Goal: Navigation & Orientation: Find specific page/section

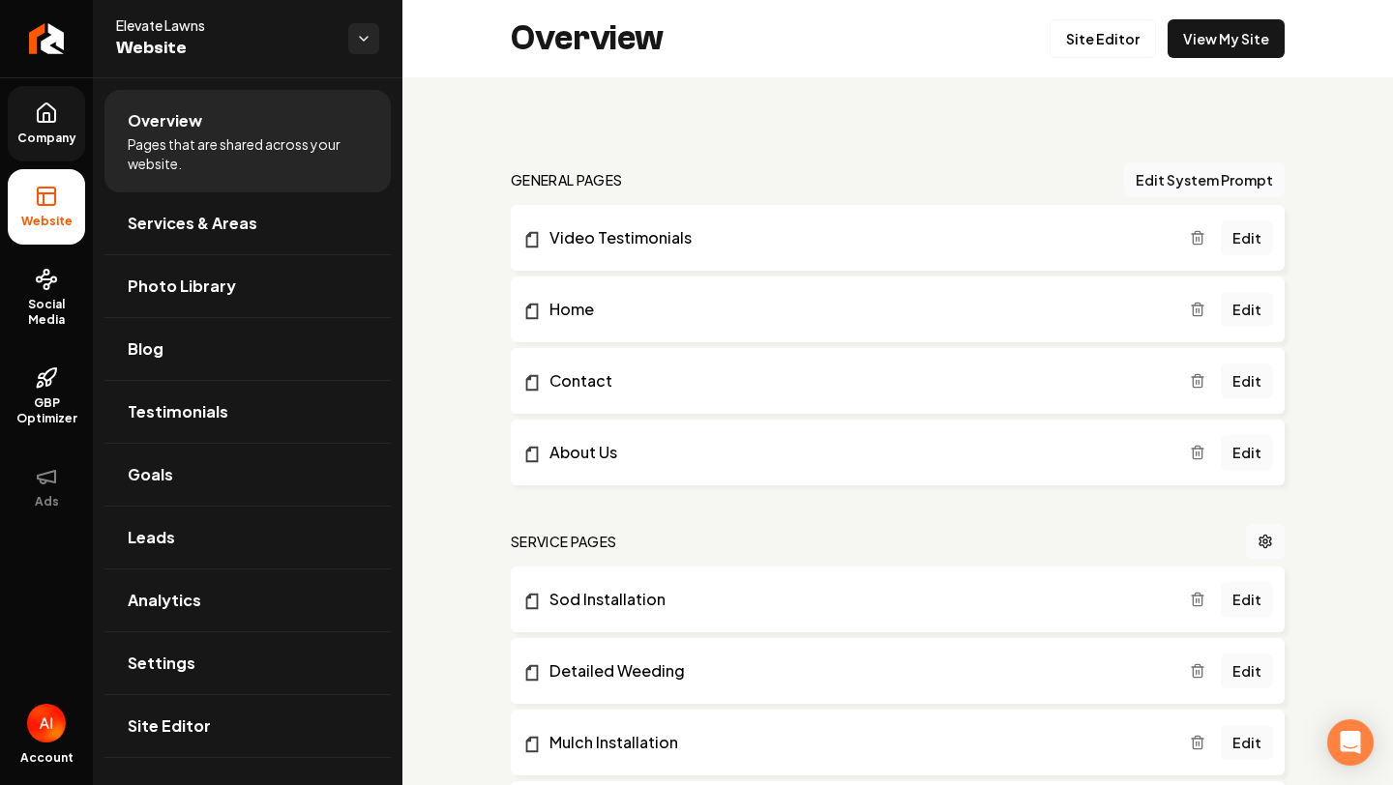
click at [29, 142] on span "Company" at bounding box center [47, 138] width 74 height 15
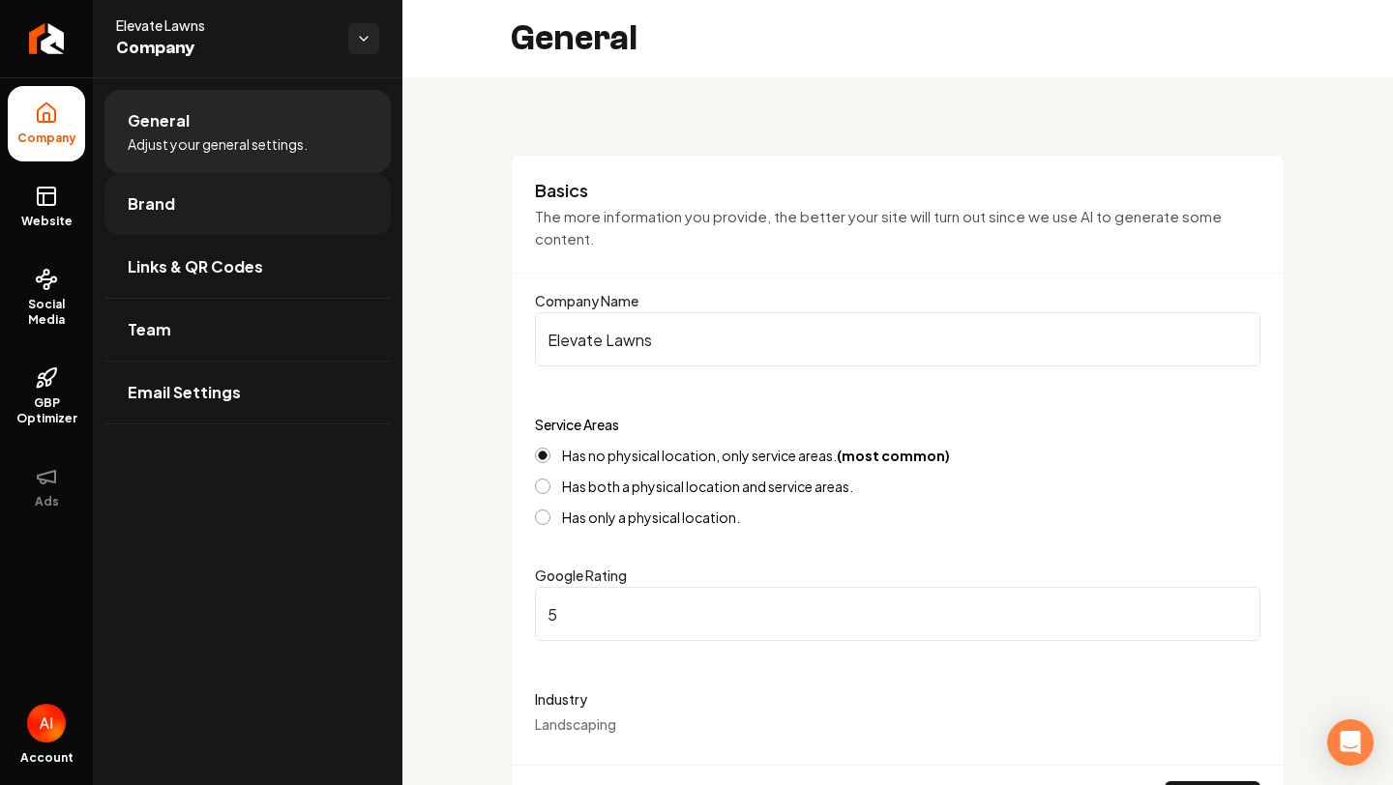
click at [307, 211] on link "Brand" at bounding box center [247, 204] width 286 height 62
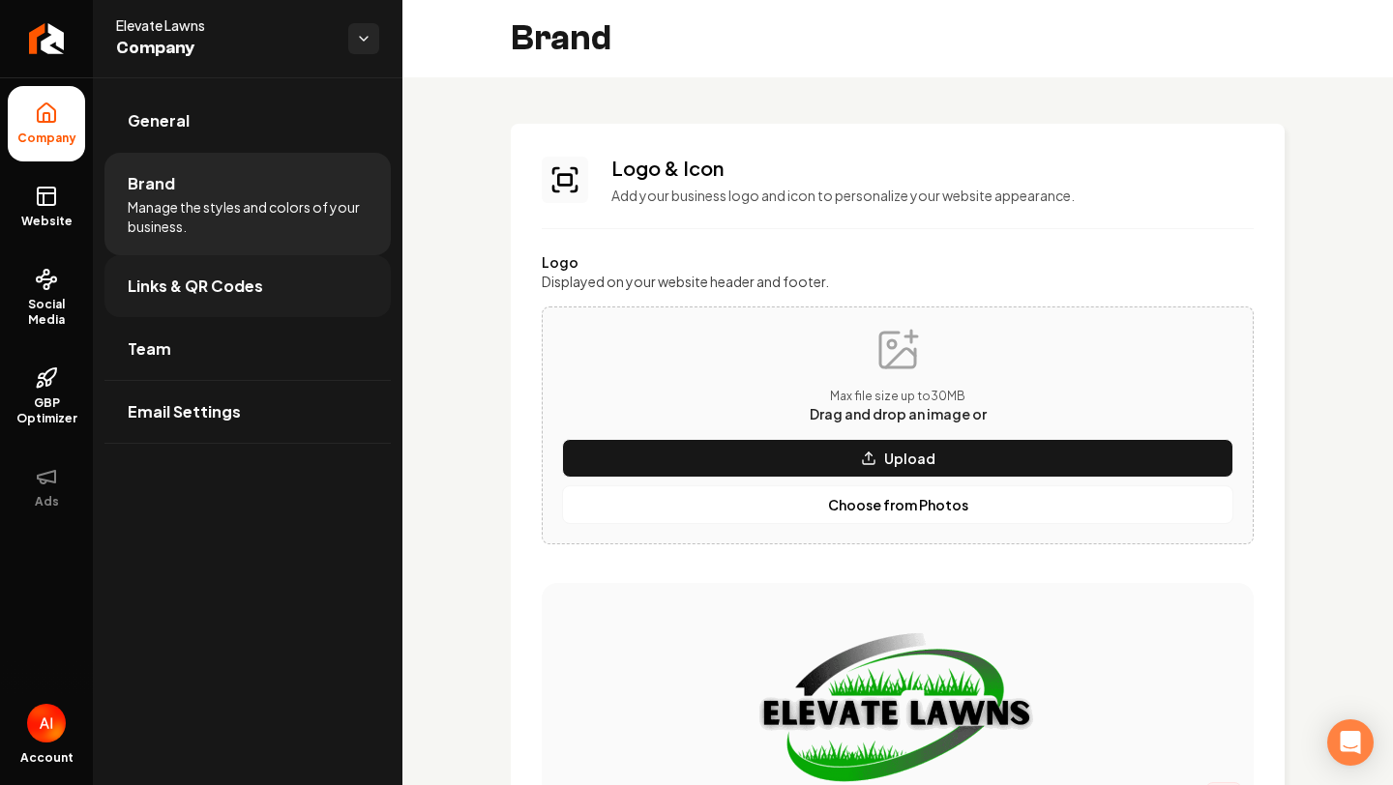
click at [250, 283] on span "Links & QR Codes" at bounding box center [195, 286] width 135 height 23
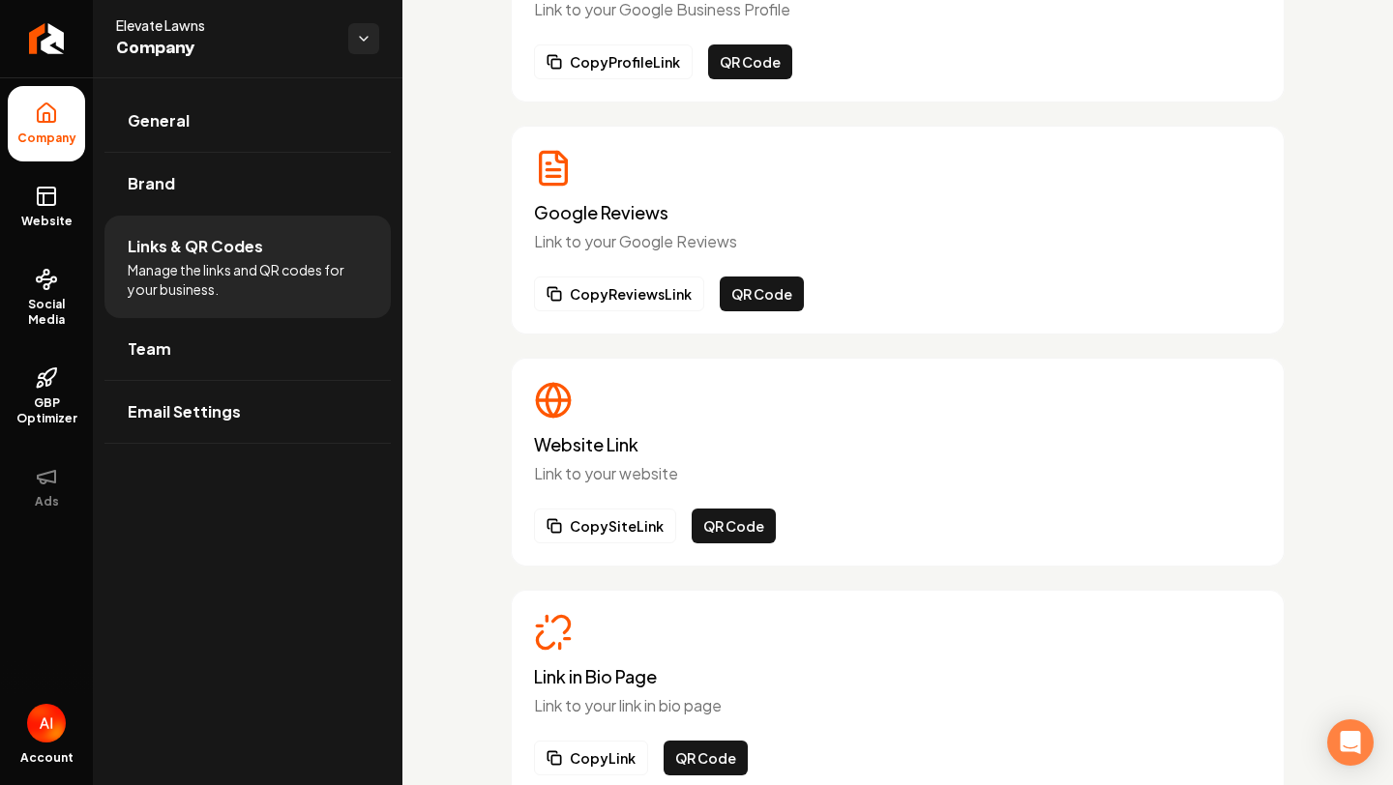
scroll to position [290, 0]
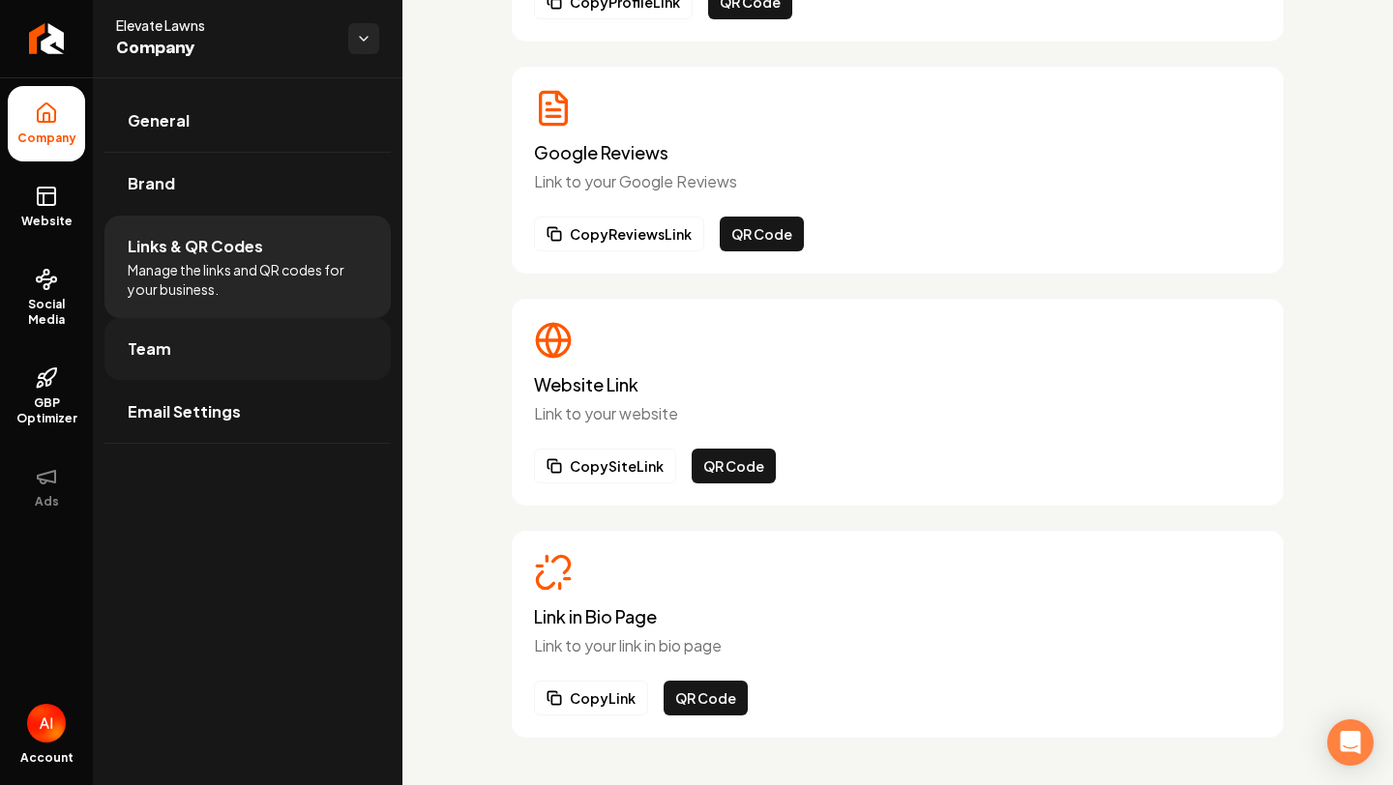
click at [236, 334] on link "Team" at bounding box center [247, 349] width 286 height 62
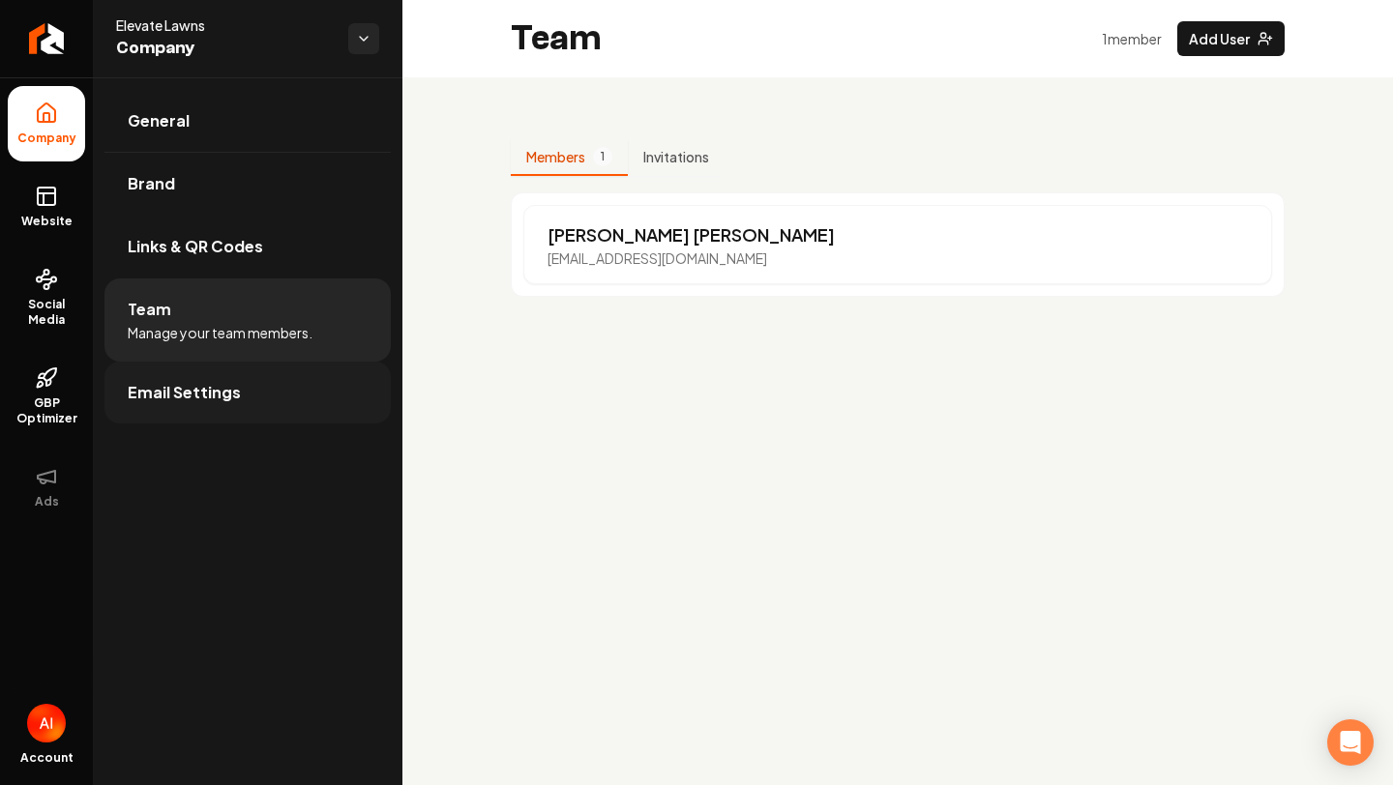
click at [254, 388] on link "Email Settings" at bounding box center [247, 393] width 286 height 62
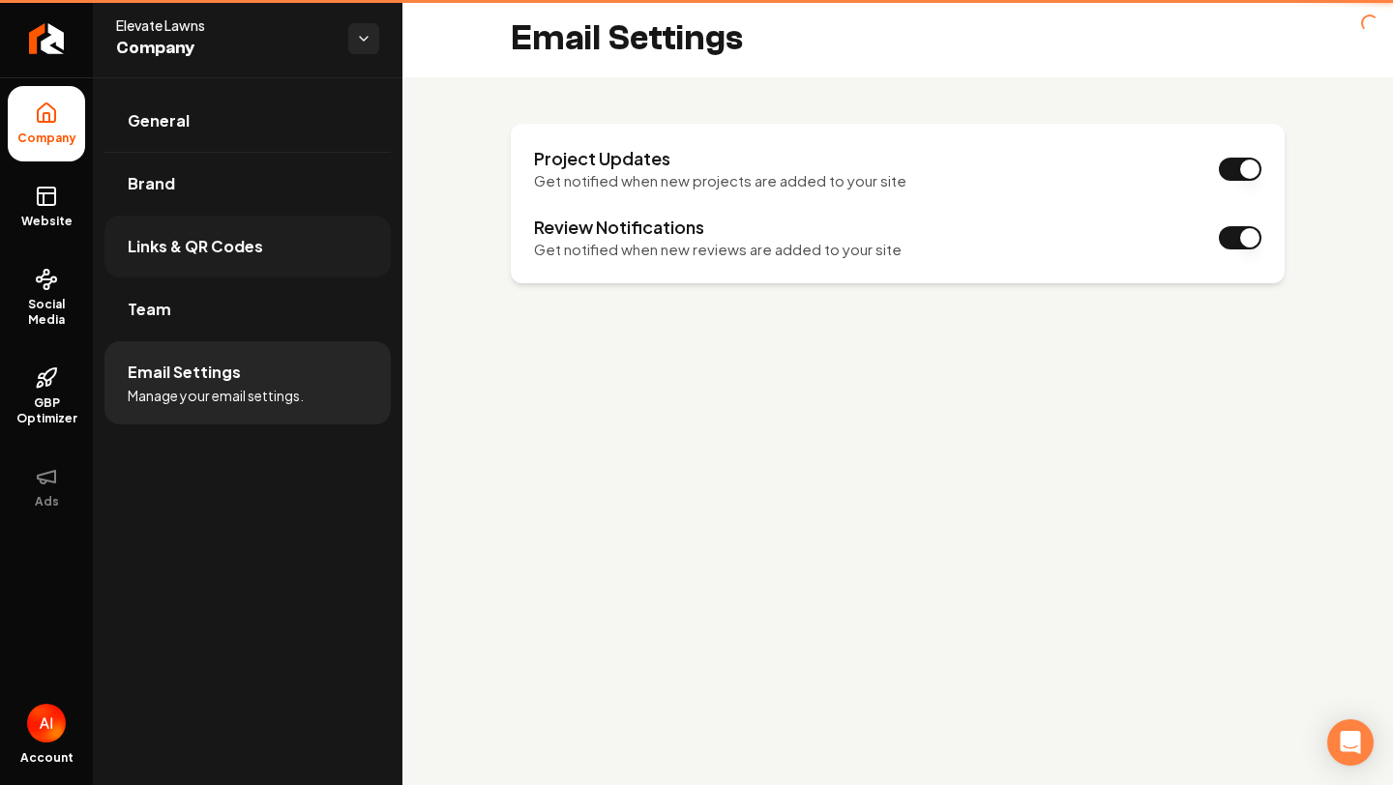
click at [265, 248] on link "Links & QR Codes" at bounding box center [247, 247] width 286 height 62
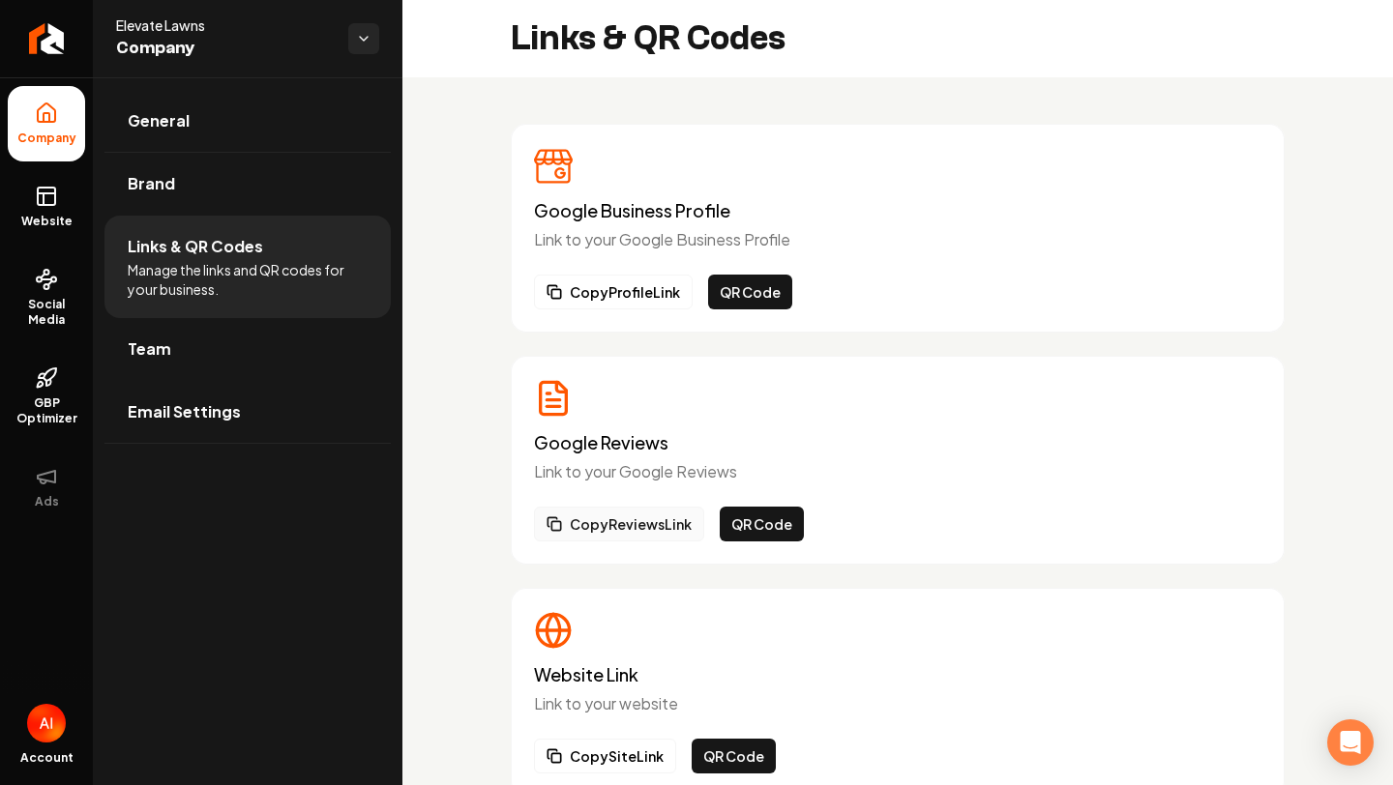
click at [676, 535] on button "Copy Reviews Link" at bounding box center [619, 524] width 170 height 35
click at [82, 401] on span "GBP Optimizer" at bounding box center [46, 411] width 77 height 31
